Goal: Navigation & Orientation: Understand site structure

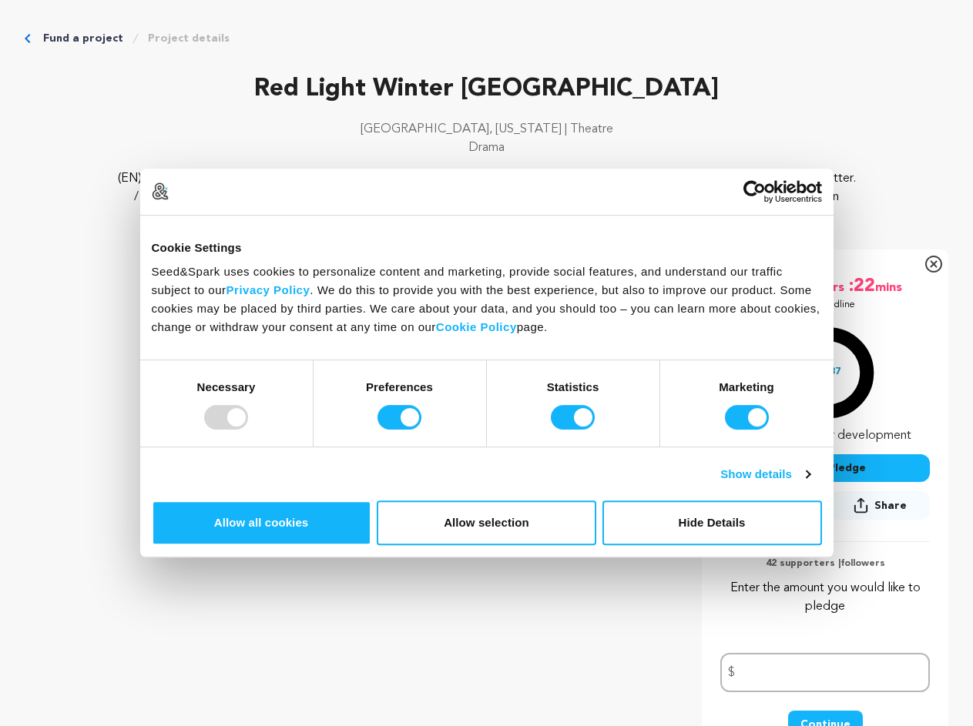
click at [248, 430] on div at bounding box center [226, 417] width 44 height 25
click at [421, 430] on input "Preferences" at bounding box center [399, 417] width 44 height 25
checkbox input "false"
click at [575, 430] on input "Statistics" at bounding box center [573, 417] width 44 height 25
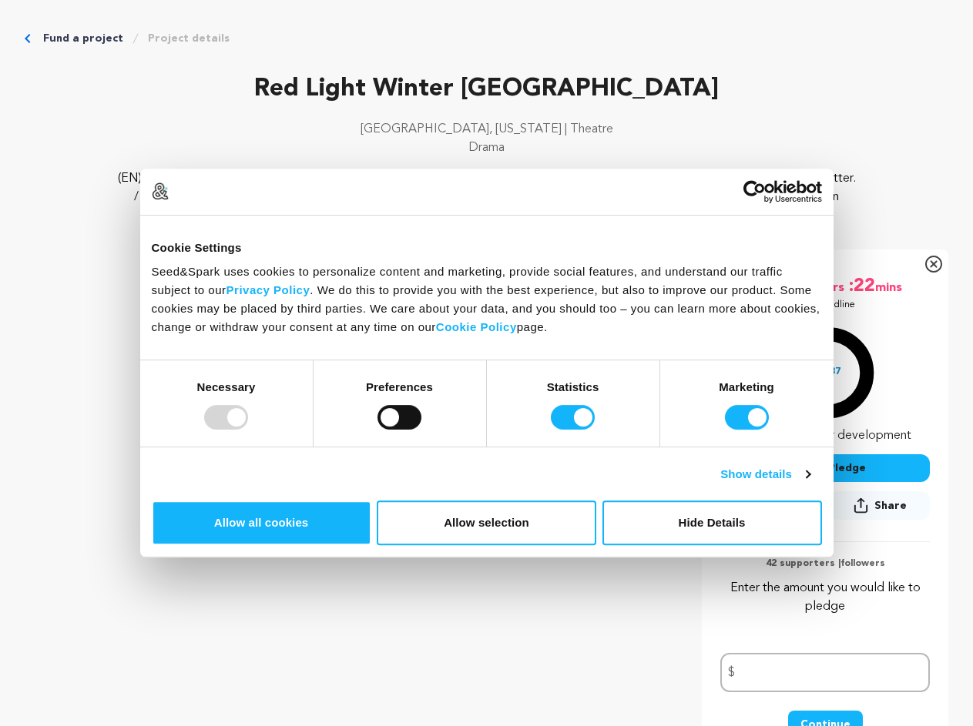
checkbox input "false"
click at [725, 430] on input "Marketing" at bounding box center [747, 417] width 44 height 25
checkbox input "false"
click at [810, 484] on link "Show details" at bounding box center [764, 474] width 89 height 18
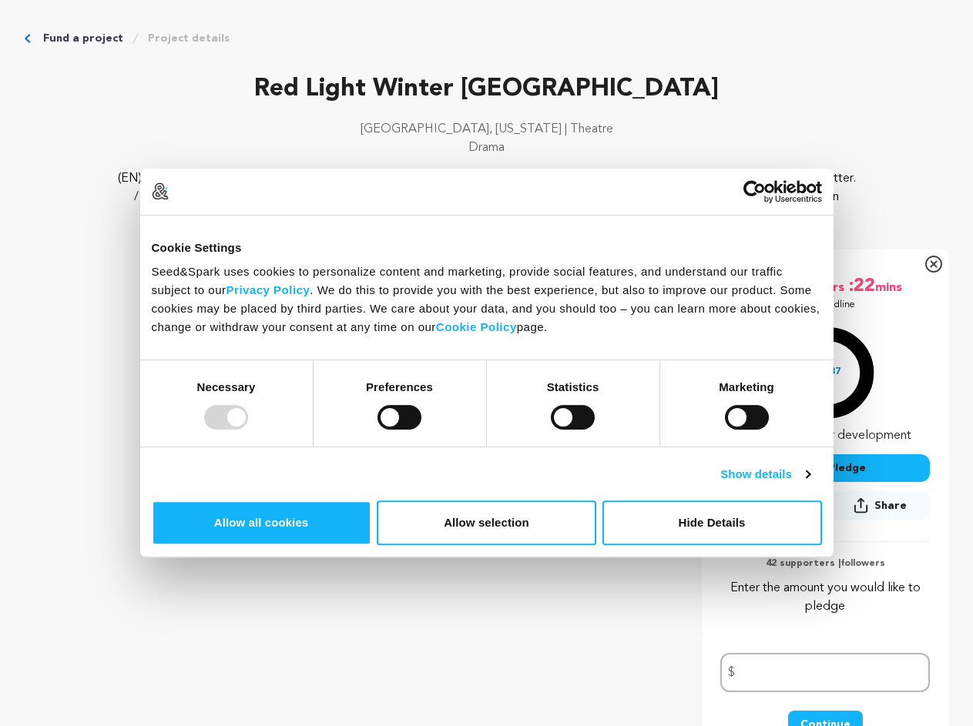
click at [0, 0] on li "Preferences 8 Preference cookies enable a website to remember information that …" at bounding box center [0, 0] width 0 height 0
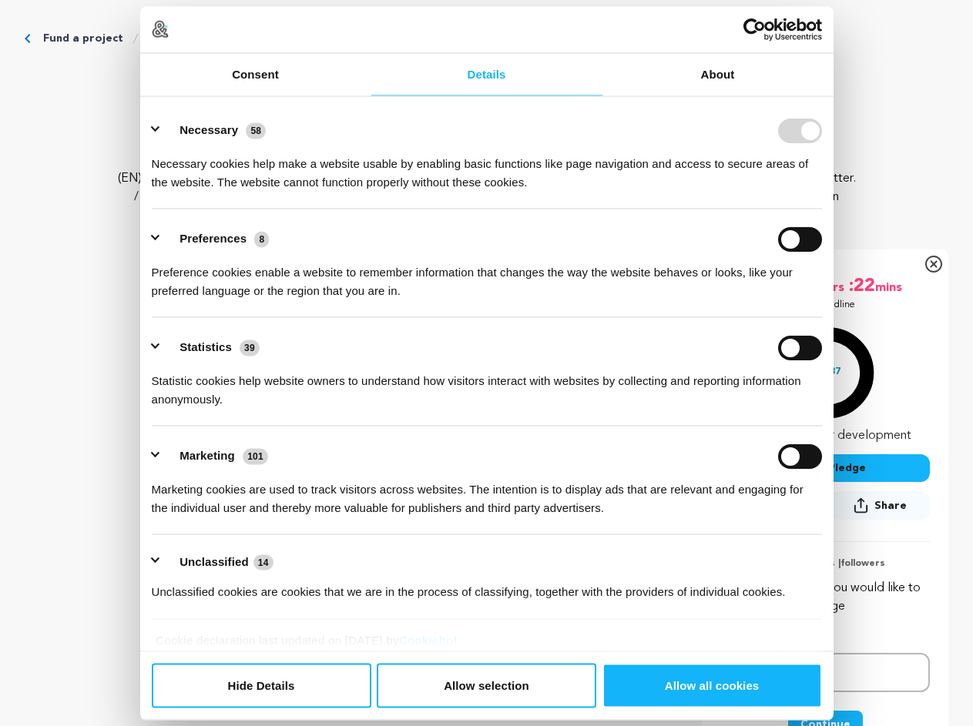
click at [829, 583] on ul "Necessary 58 Necessary cookies help make a website usable by enabling basic fun…" at bounding box center [486, 360] width 685 height 519
click at [142, 45] on icon "Breadcrumb" at bounding box center [135, 38] width 12 height 12
